Goal: Transaction & Acquisition: Purchase product/service

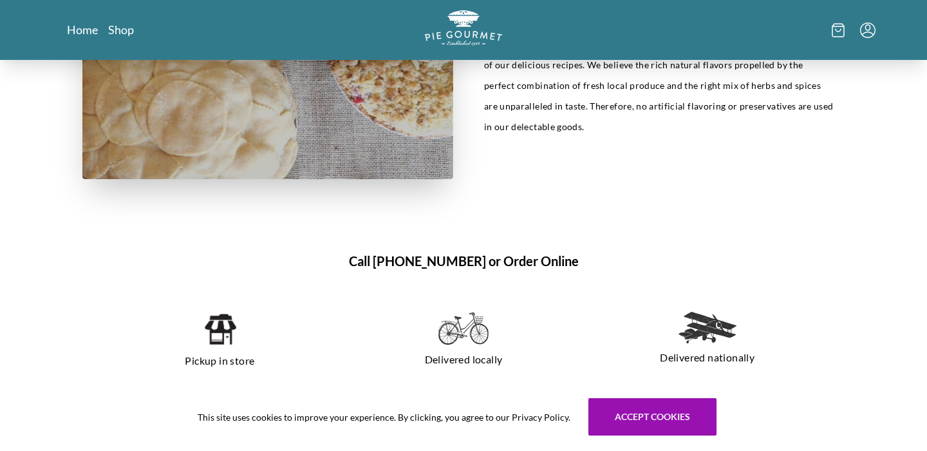
scroll to position [743, 0]
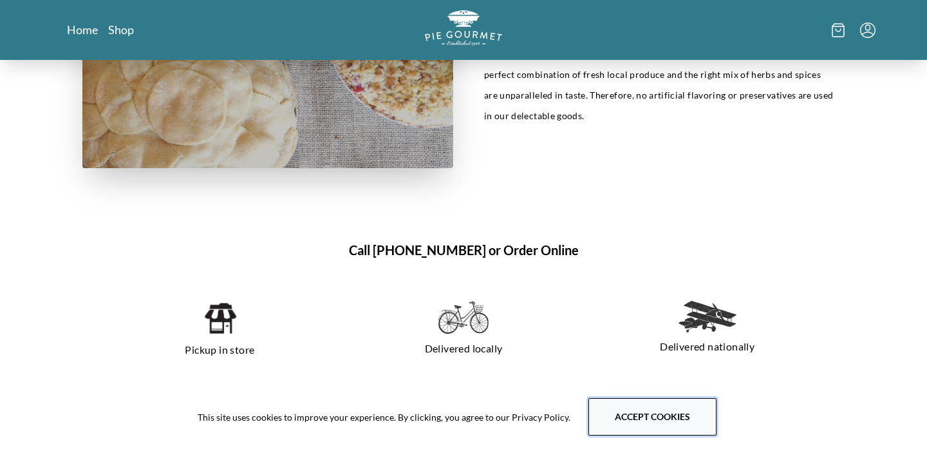
click at [668, 410] on button "Accept cookies" at bounding box center [652, 416] width 128 height 37
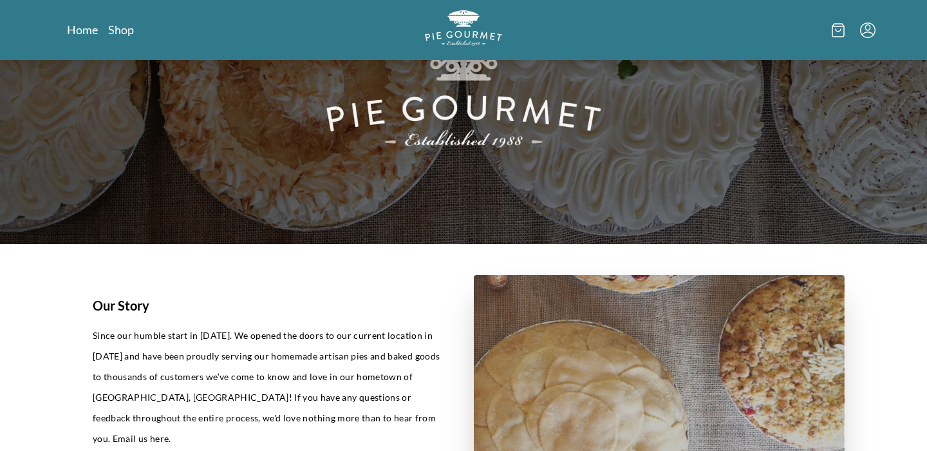
scroll to position [0, 0]
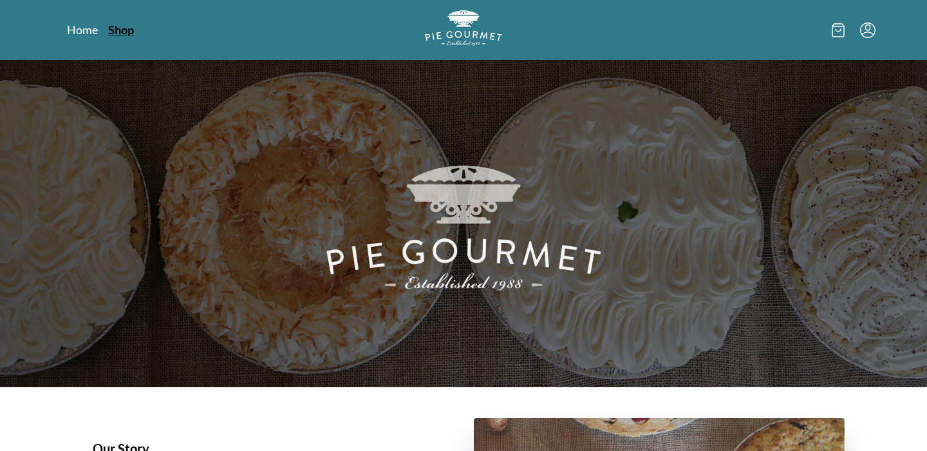
click at [127, 32] on link "Shop" at bounding box center [121, 29] width 26 height 15
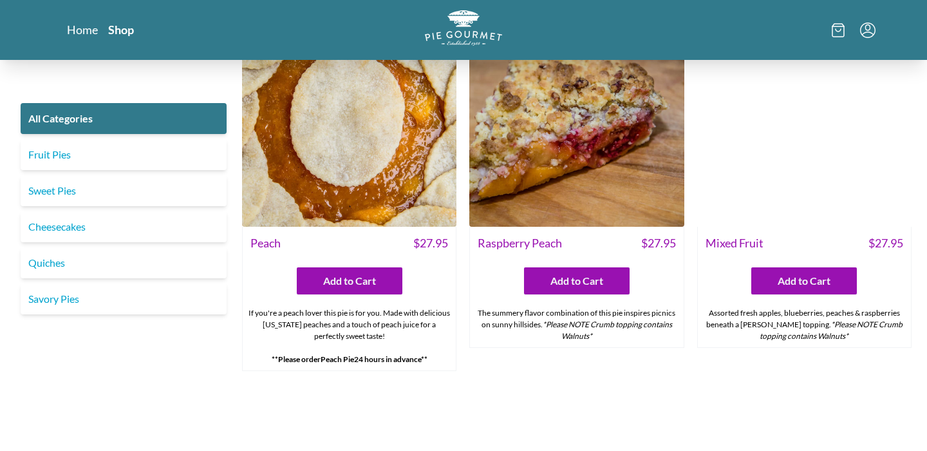
scroll to position [3884, 0]
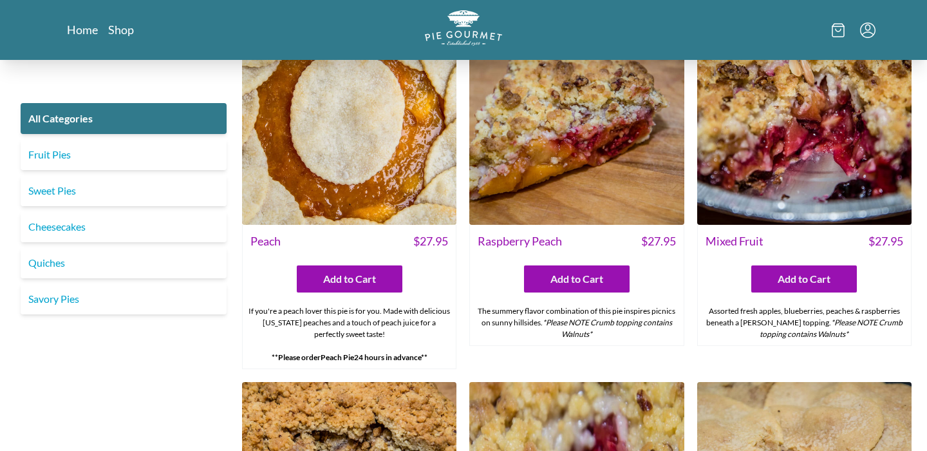
click at [586, 149] on img at bounding box center [576, 117] width 214 height 214
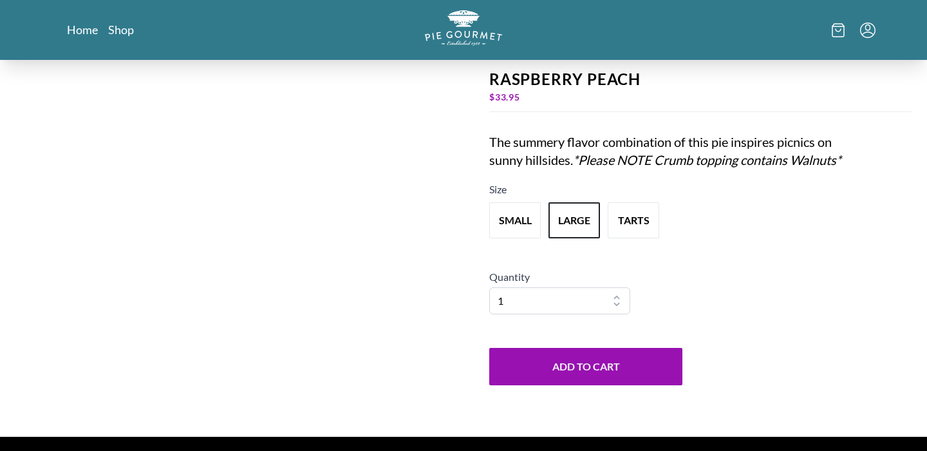
scroll to position [77, 0]
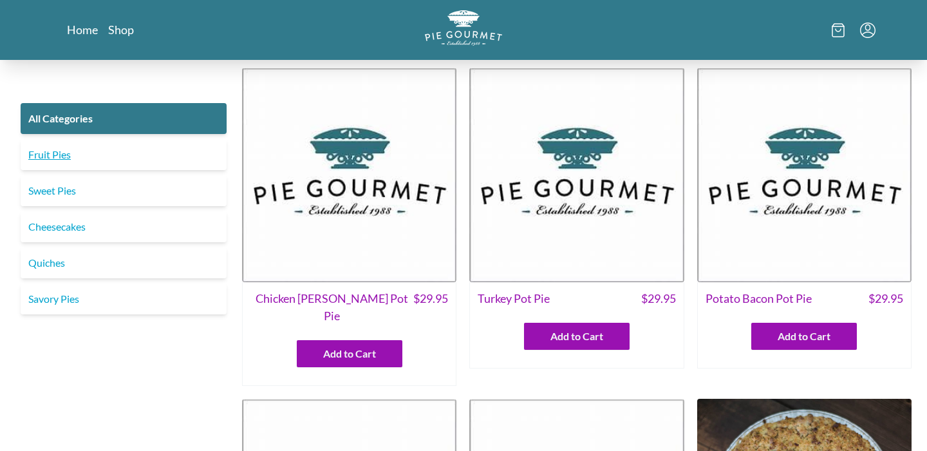
click at [63, 160] on link "Fruit Pies" at bounding box center [124, 154] width 206 height 31
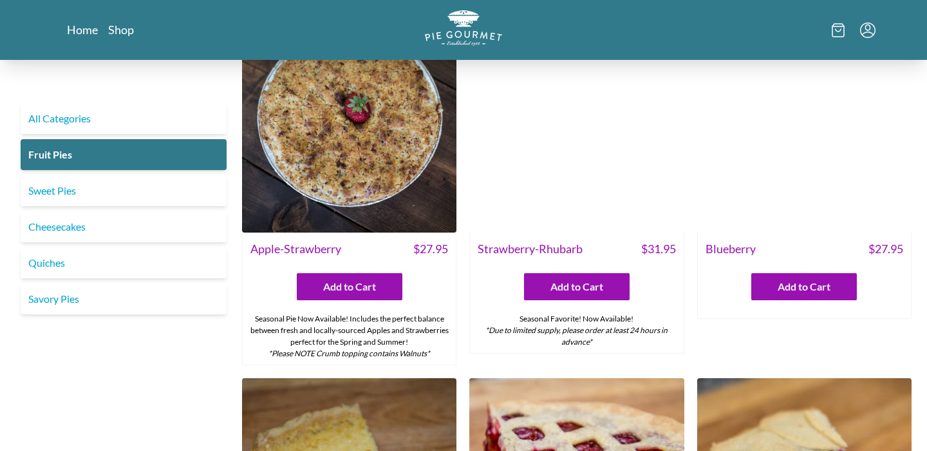
scroll to position [59, 0]
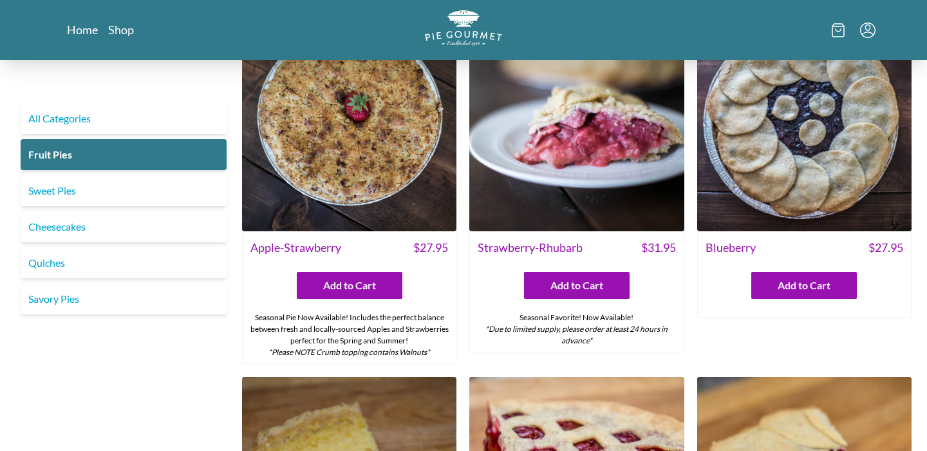
click at [807, 168] on img at bounding box center [804, 124] width 214 height 214
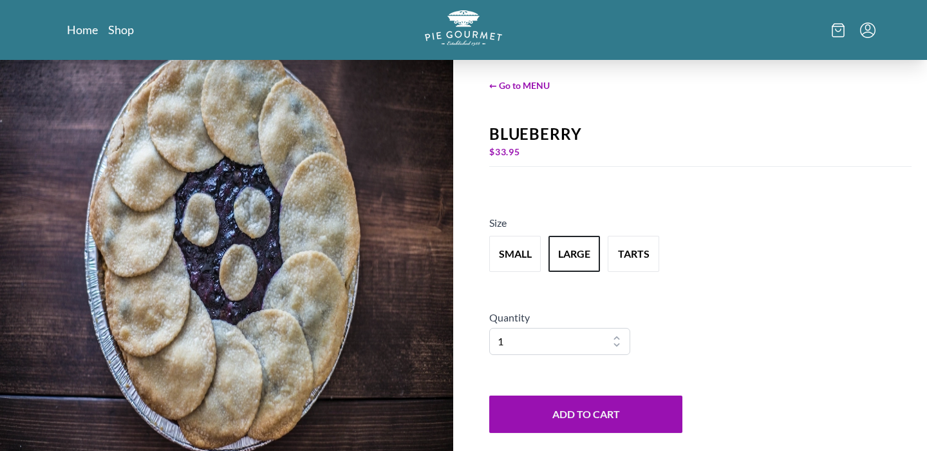
scroll to position [8, 0]
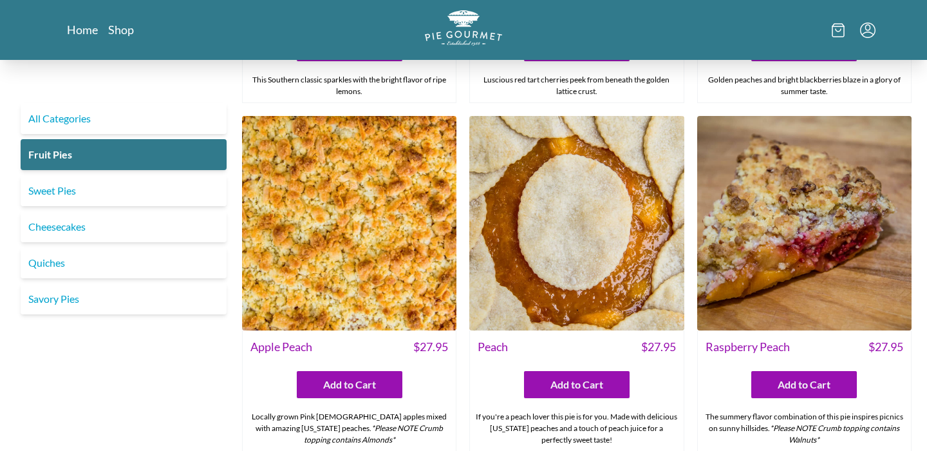
scroll to position [658, 0]
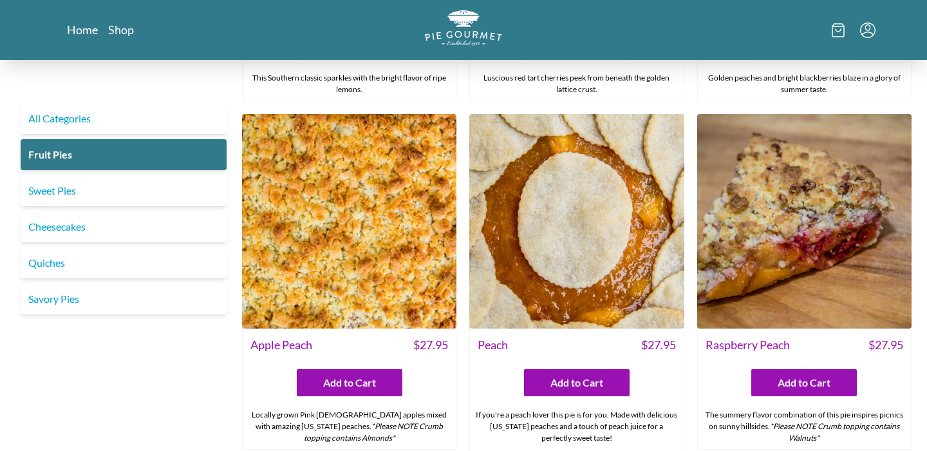
click at [806, 255] on img at bounding box center [804, 221] width 214 height 214
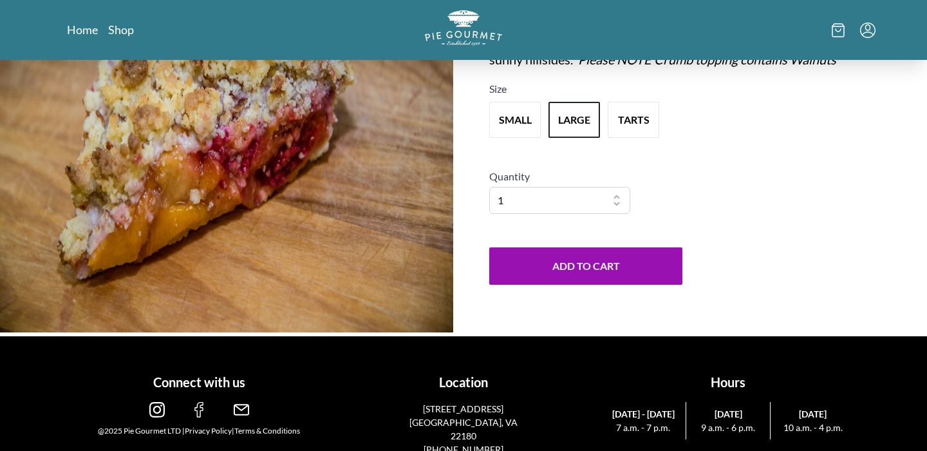
scroll to position [198, 0]
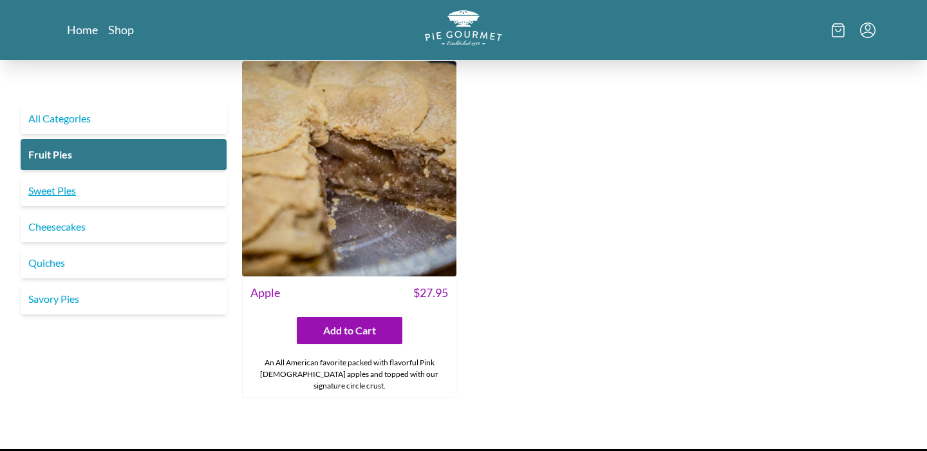
scroll to position [1443, 0]
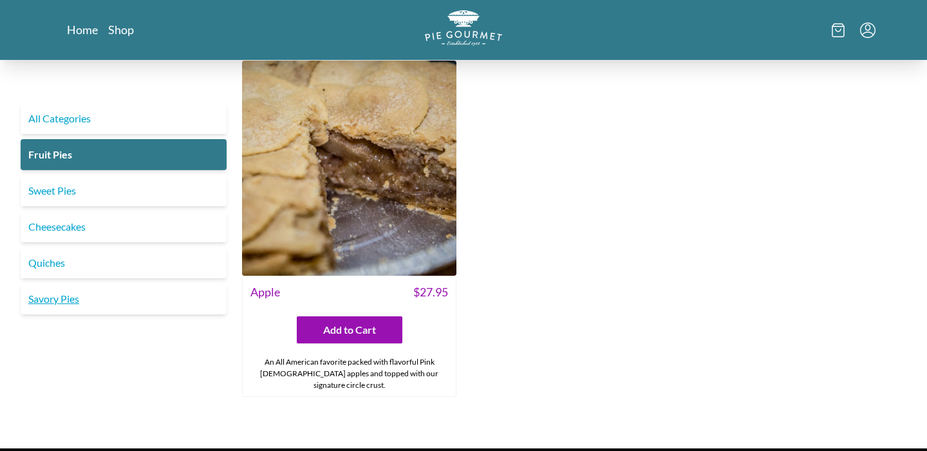
click at [50, 297] on link "Savory Pies" at bounding box center [124, 298] width 206 height 31
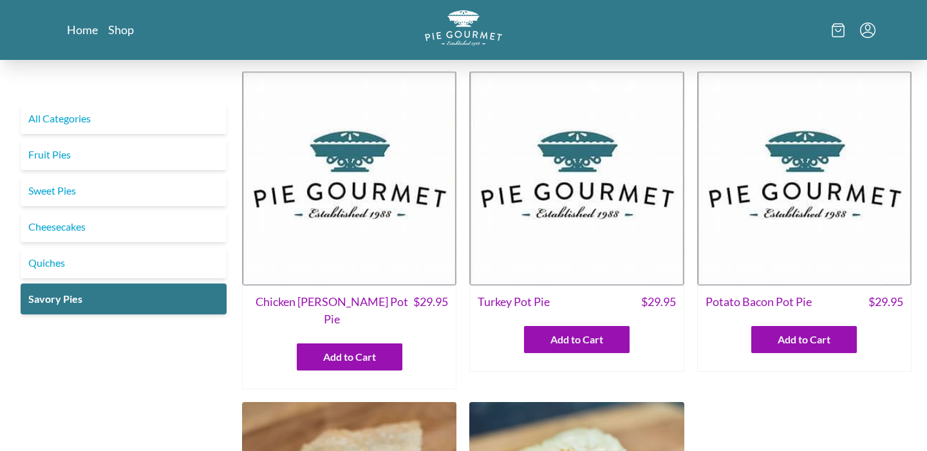
scroll to position [4, 0]
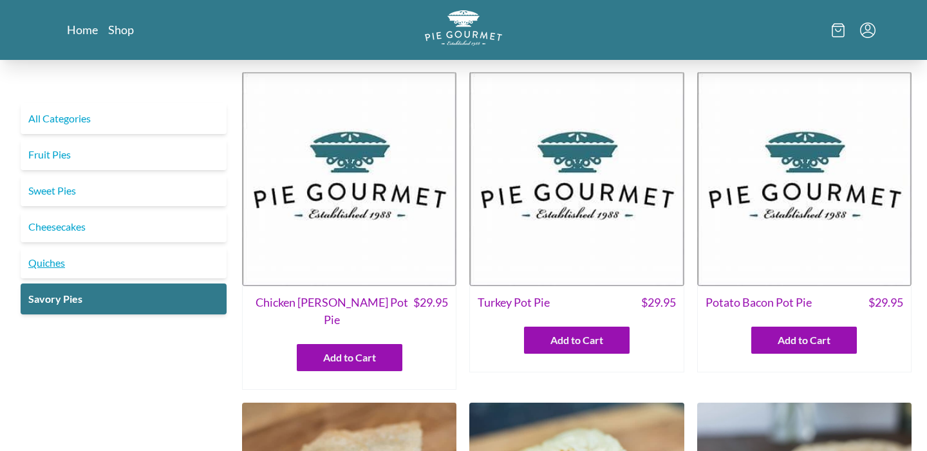
click at [174, 268] on link "Quiches" at bounding box center [124, 262] width 206 height 31
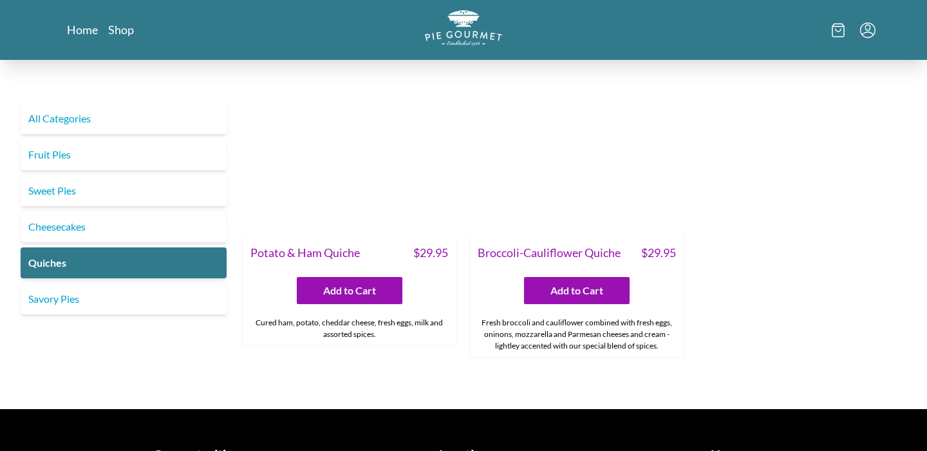
scroll to position [763, 0]
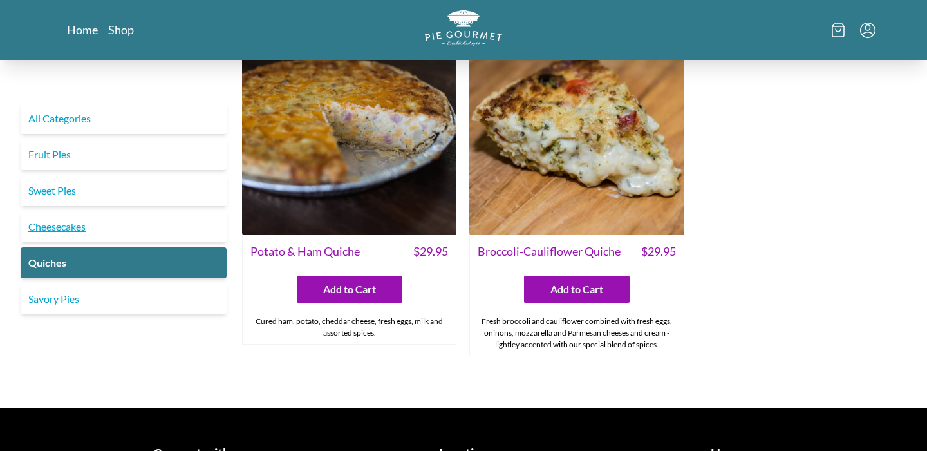
click at [136, 220] on link "Cheesecakes" at bounding box center [124, 226] width 206 height 31
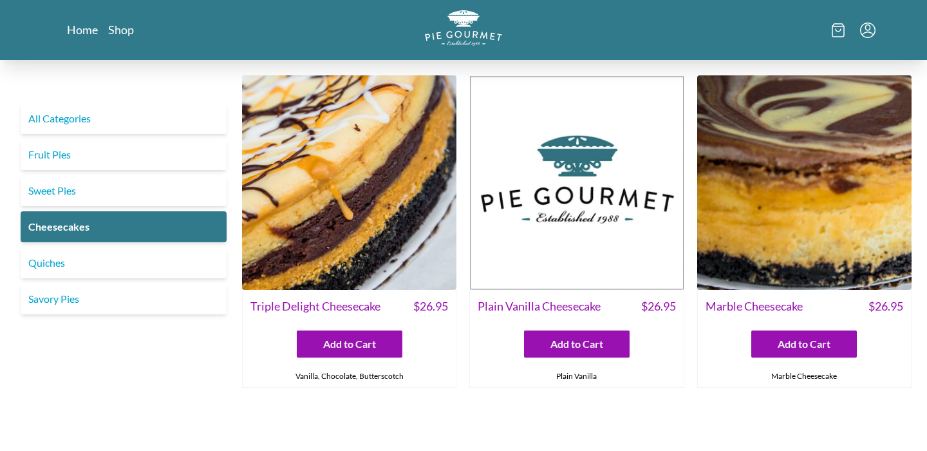
click at [329, 246] on img at bounding box center [349, 182] width 214 height 214
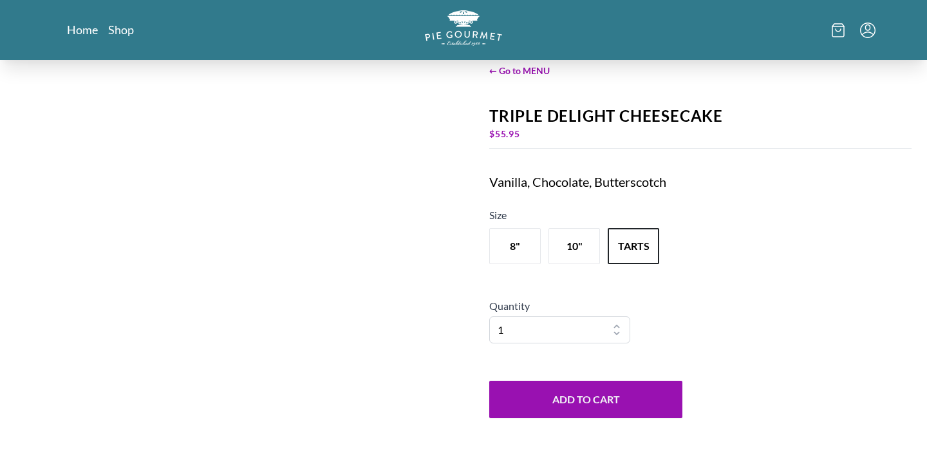
scroll to position [49, 0]
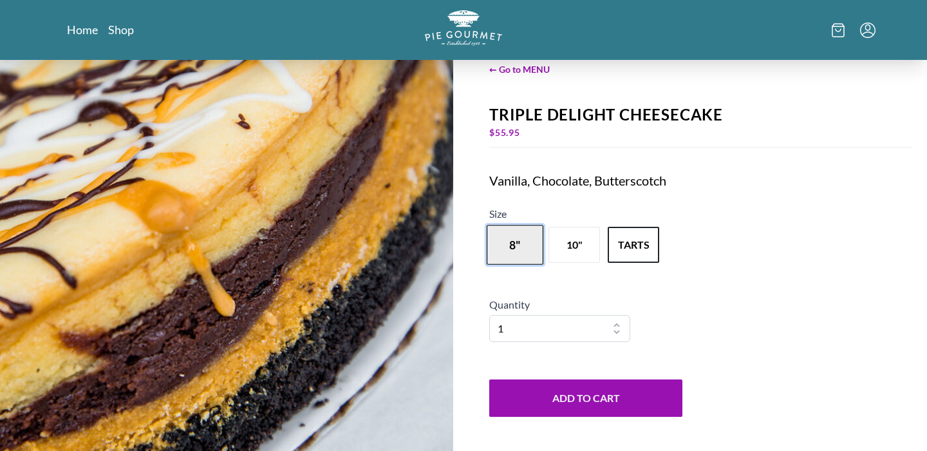
click at [523, 241] on button "8"" at bounding box center [515, 245] width 57 height 40
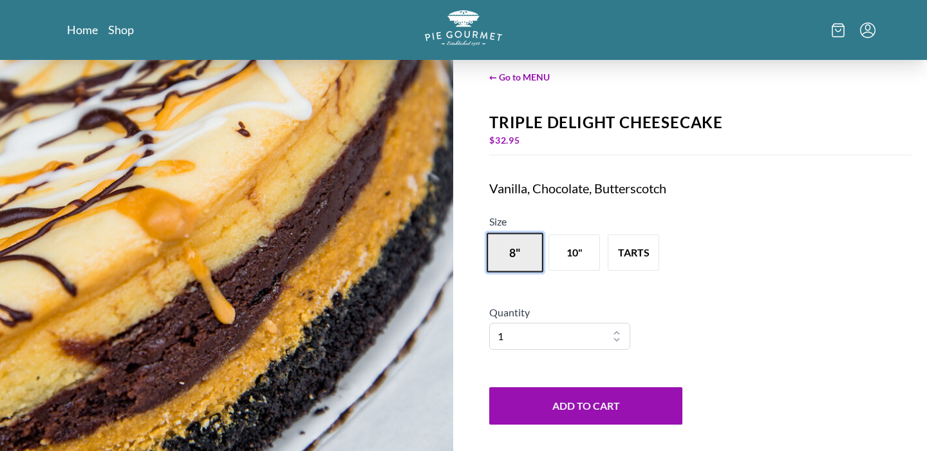
scroll to position [0, 0]
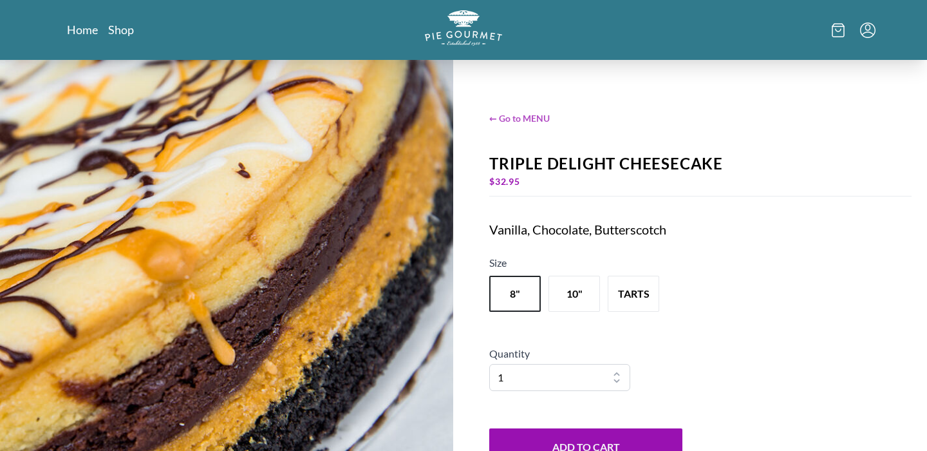
click at [510, 118] on span "← Go to MENU" at bounding box center [700, 118] width 422 height 14
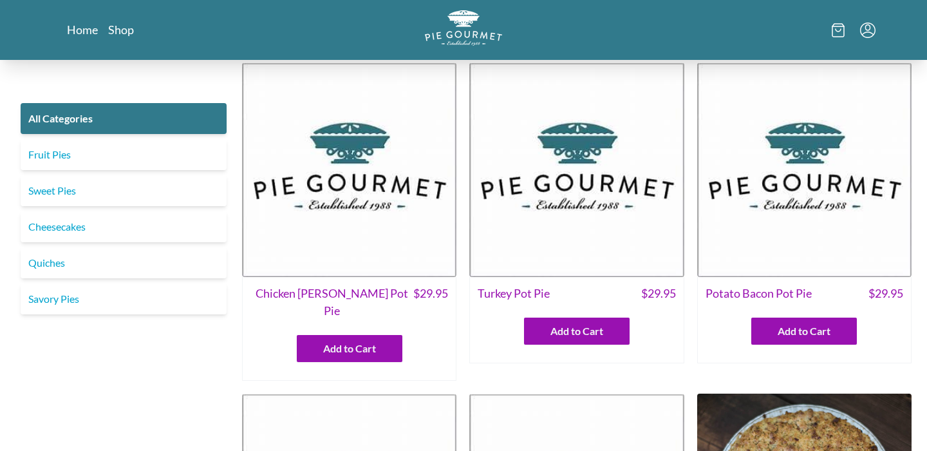
scroll to position [10, 0]
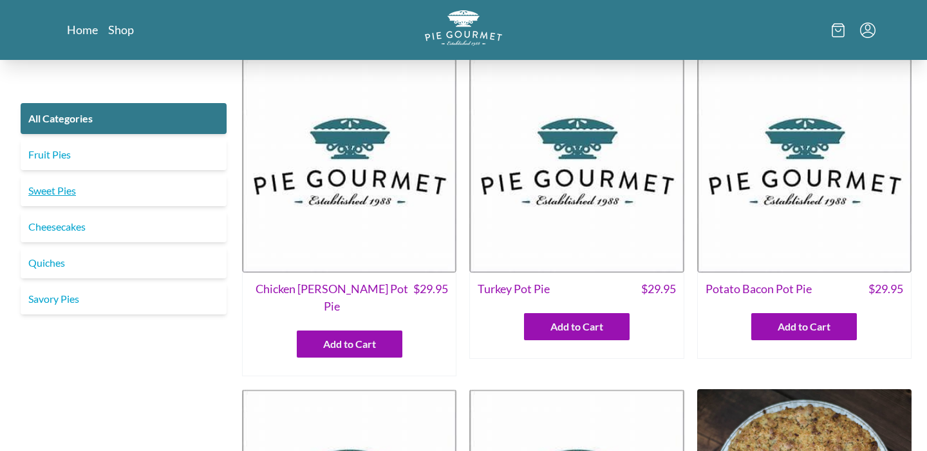
click at [69, 188] on link "Sweet Pies" at bounding box center [124, 190] width 206 height 31
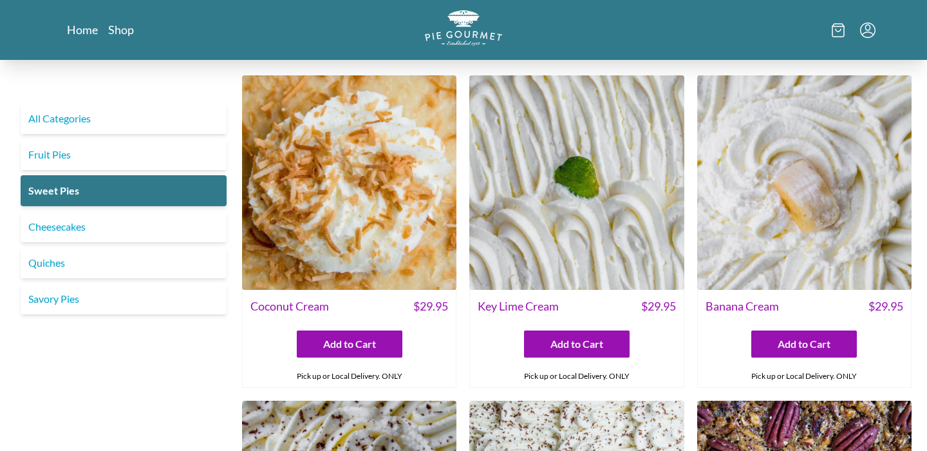
click at [792, 175] on img at bounding box center [804, 182] width 214 height 214
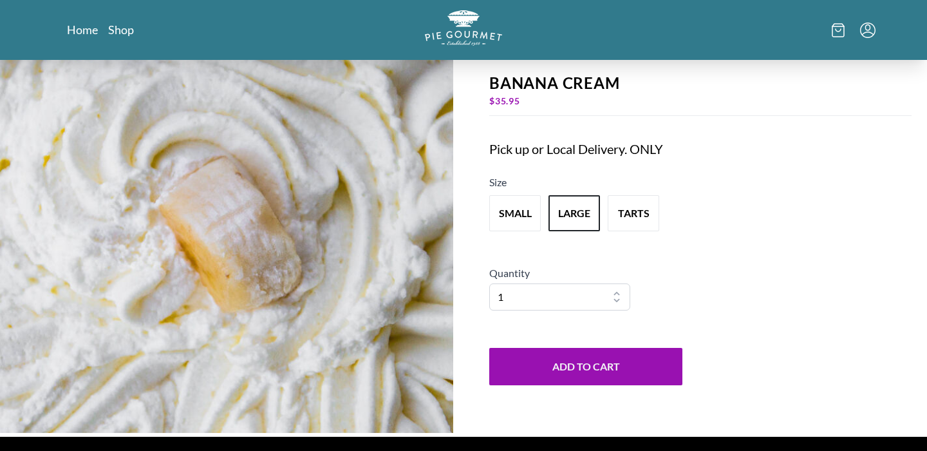
scroll to position [86, 0]
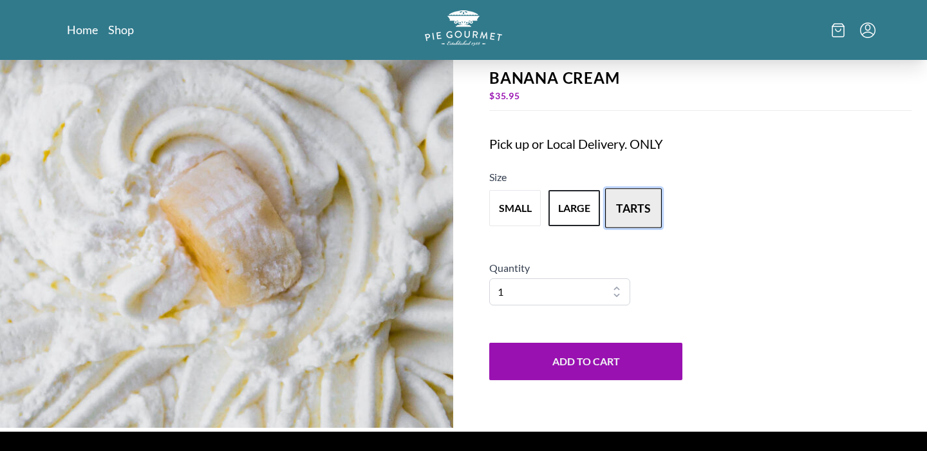
click at [649, 200] on button "tarts" at bounding box center [633, 208] width 57 height 40
click at [564, 212] on button "large" at bounding box center [574, 208] width 57 height 40
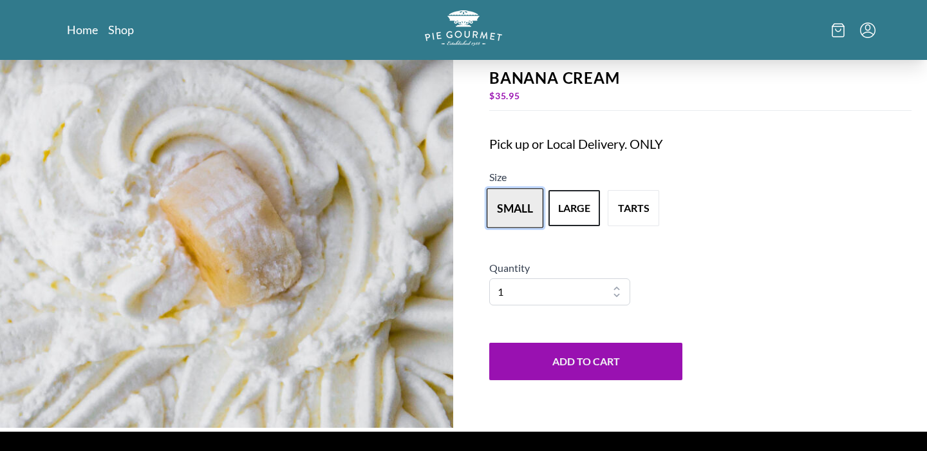
click at [519, 205] on button "small" at bounding box center [515, 208] width 57 height 40
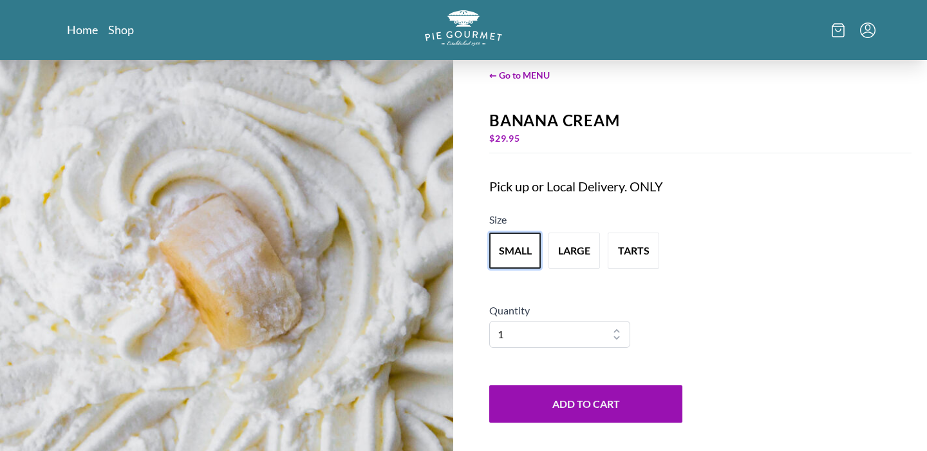
scroll to position [39, 0]
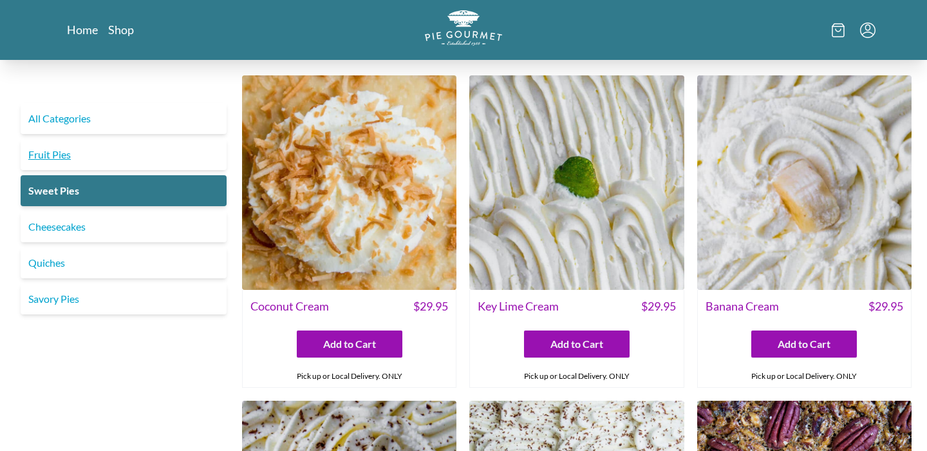
click at [75, 154] on link "Fruit Pies" at bounding box center [124, 154] width 206 height 31
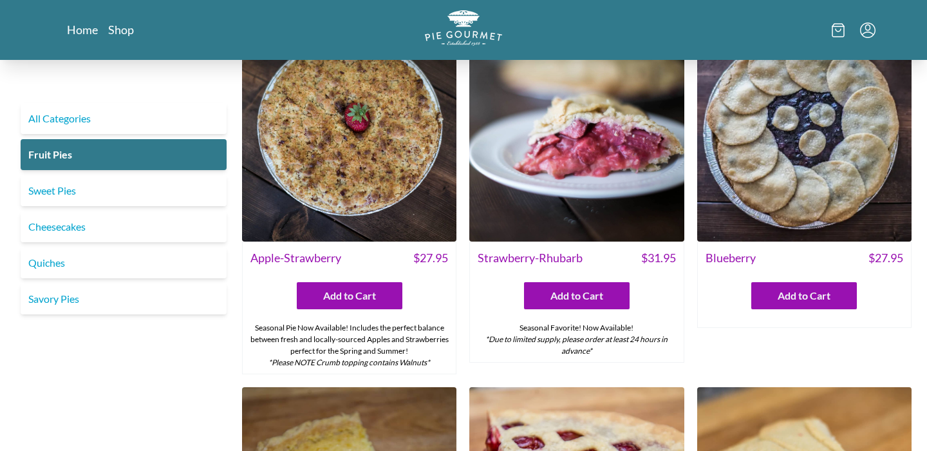
scroll to position [50, 0]
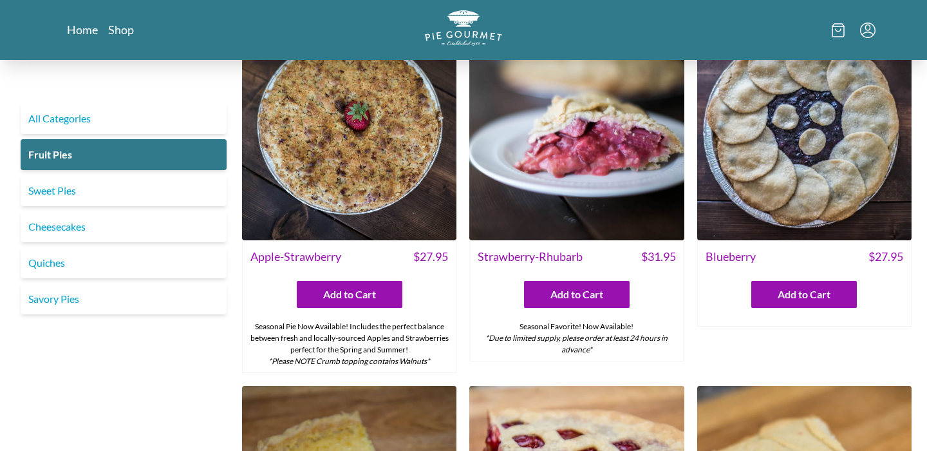
click at [792, 168] on img at bounding box center [804, 133] width 214 height 214
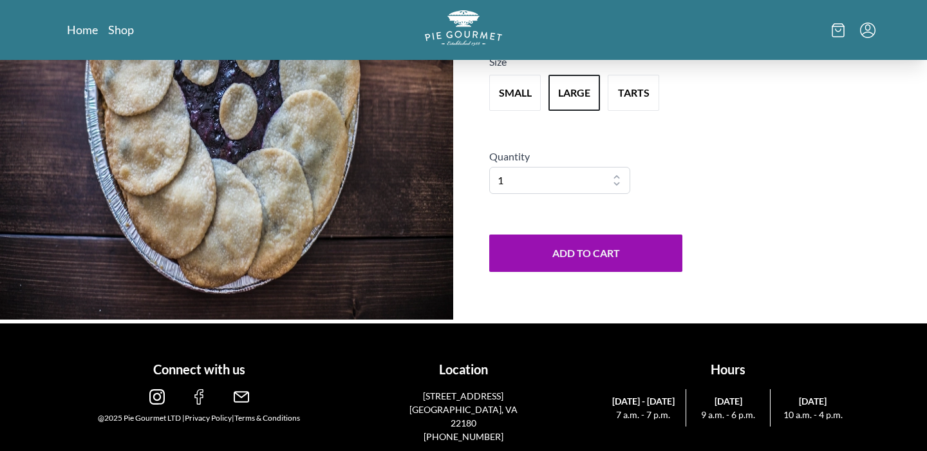
scroll to position [196, 0]
